Goal: Use online tool/utility: Utilize a website feature to perform a specific function

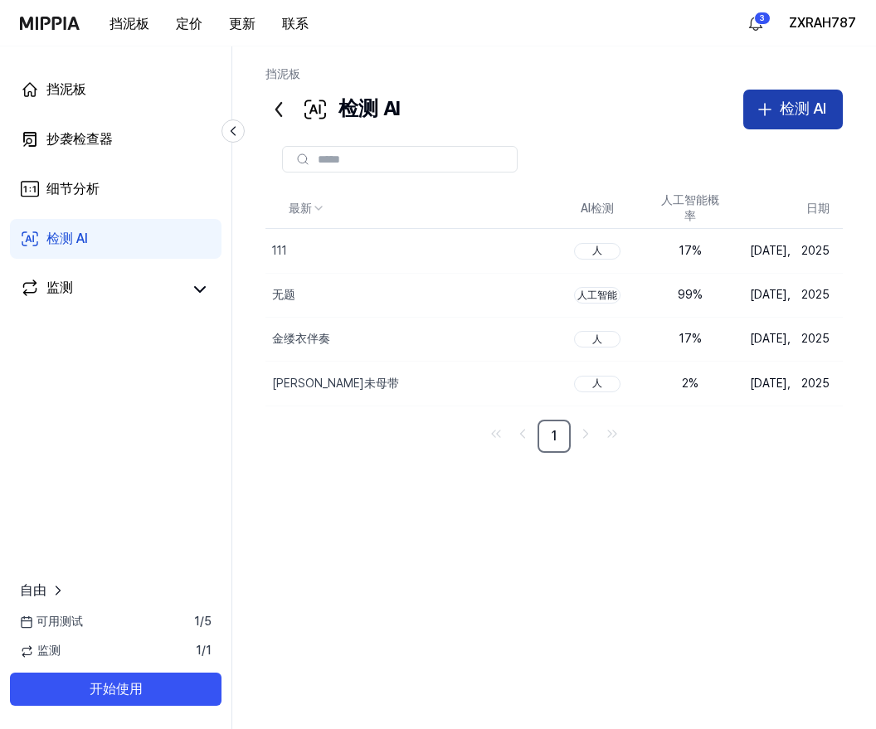
click at [776, 109] on button "检测 AI" at bounding box center [793, 110] width 100 height 40
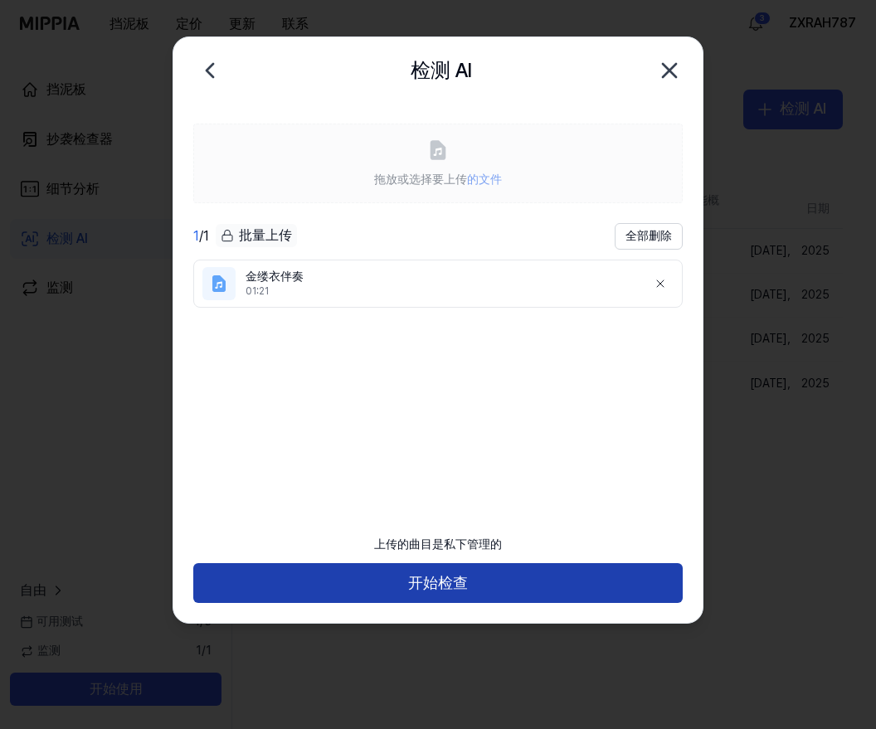
click at [451, 573] on button "开始检查" at bounding box center [438, 583] width 490 height 40
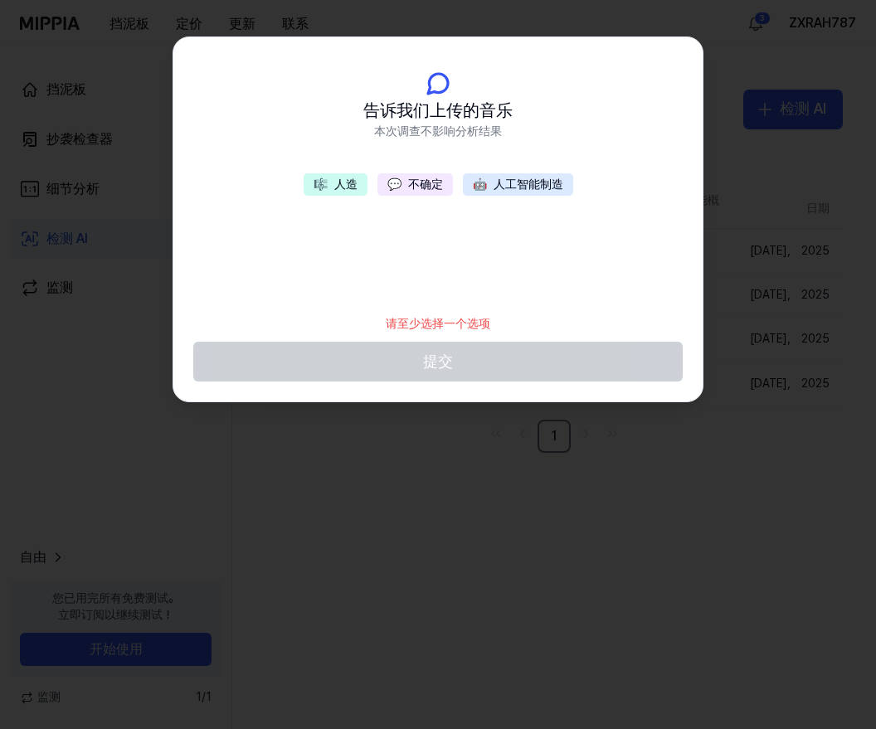
click at [528, 176] on button "🤖 人工智能制造" at bounding box center [518, 184] width 110 height 23
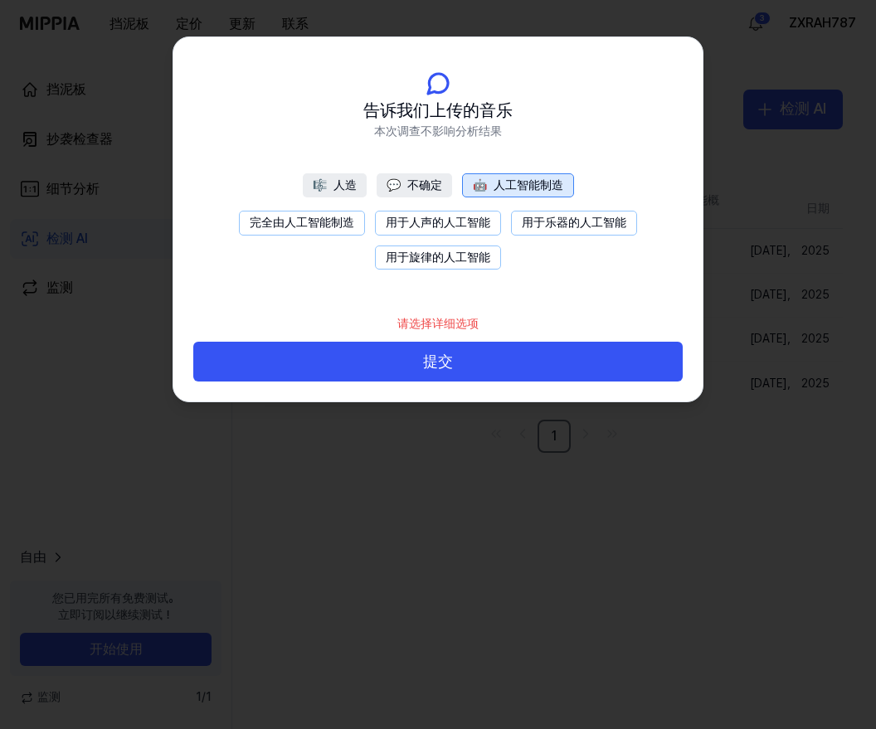
click at [531, 221] on button "用于乐器的人工智能" at bounding box center [574, 223] width 126 height 25
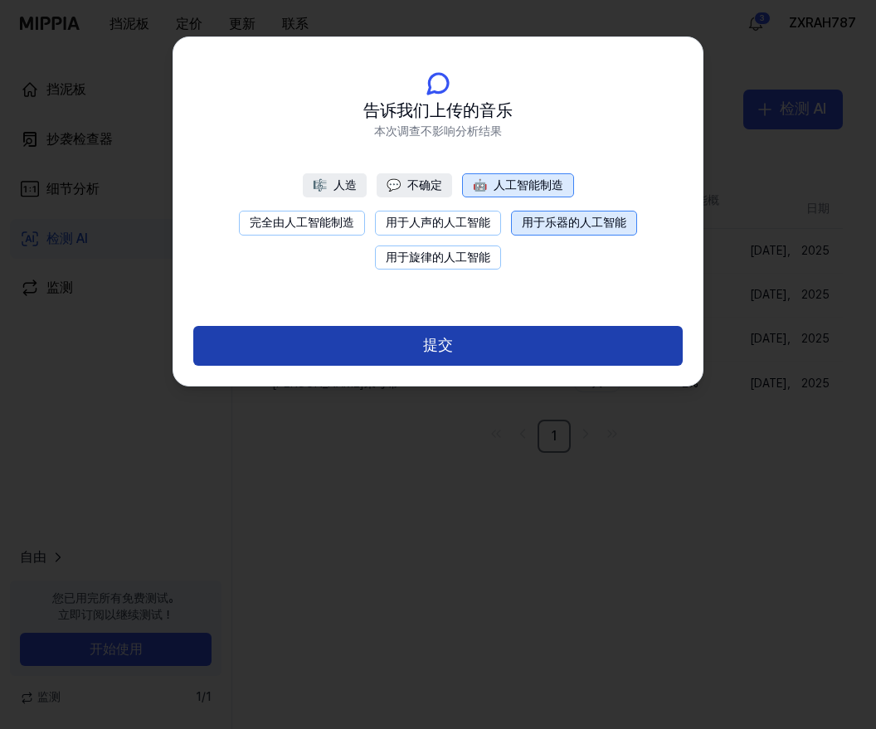
click at [460, 348] on button "提交" at bounding box center [438, 346] width 490 height 40
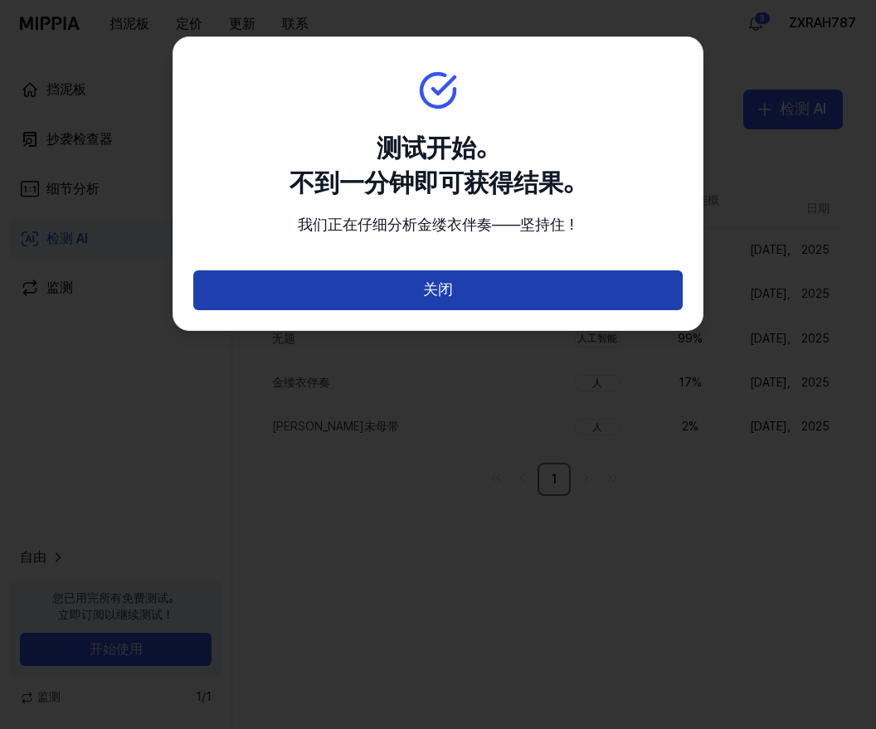
click at [421, 285] on button "关闭" at bounding box center [438, 290] width 490 height 40
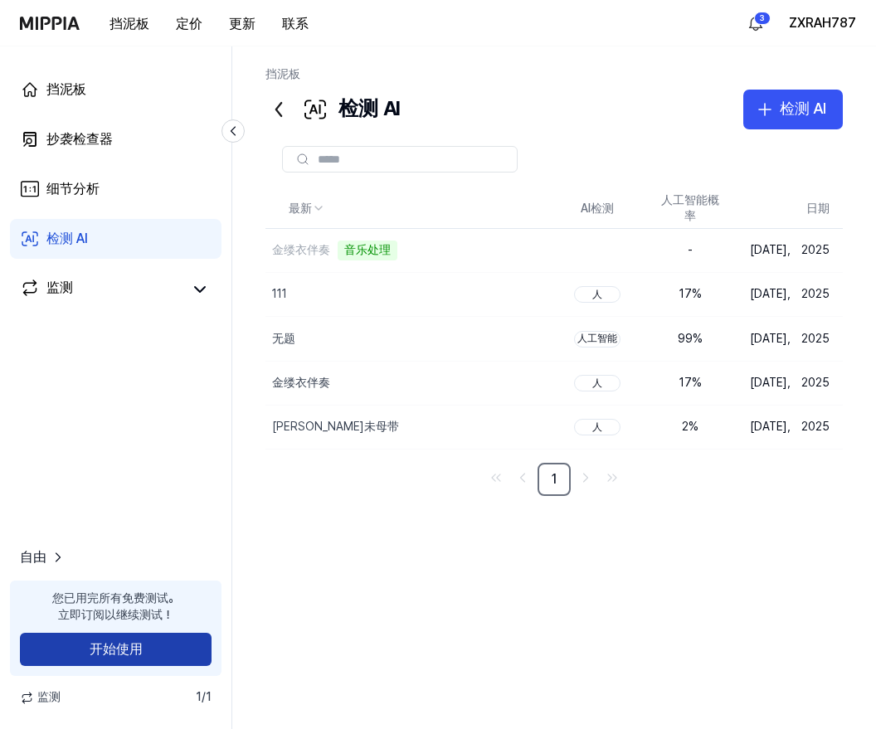
click at [96, 641] on button "开始使用" at bounding box center [116, 649] width 192 height 33
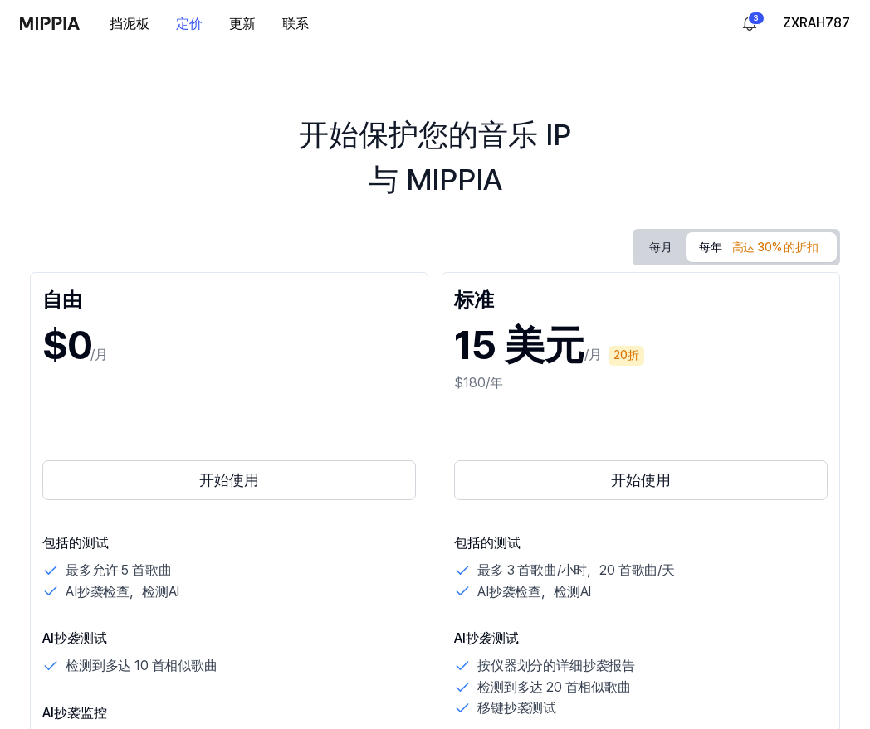
click at [50, 28] on img at bounding box center [50, 23] width 60 height 13
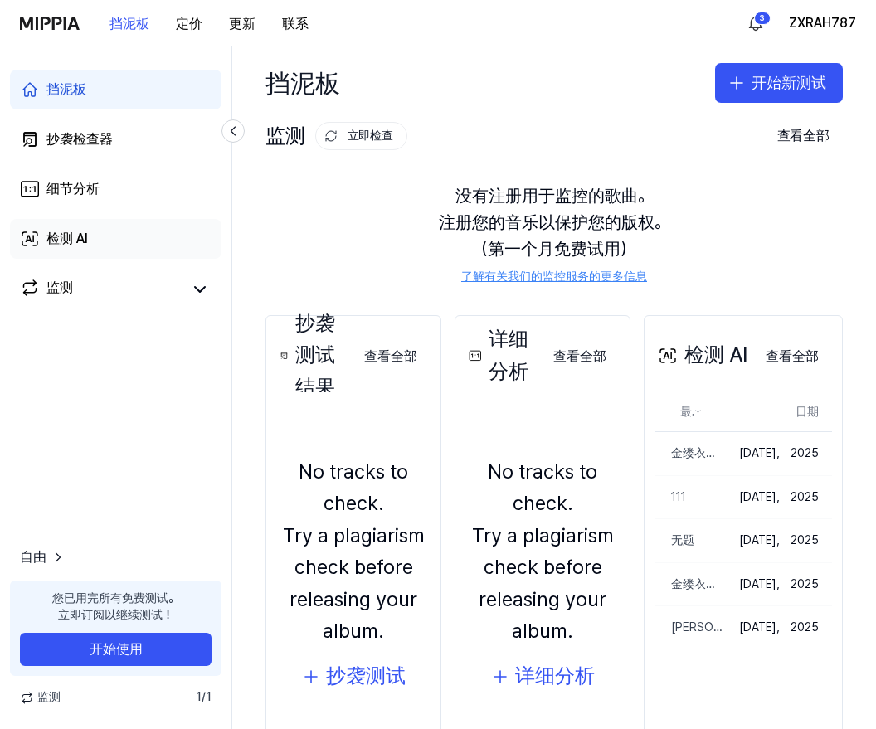
click at [84, 246] on div "检测 AI" at bounding box center [66, 239] width 41 height 20
